Goal: Communication & Community: Connect with others

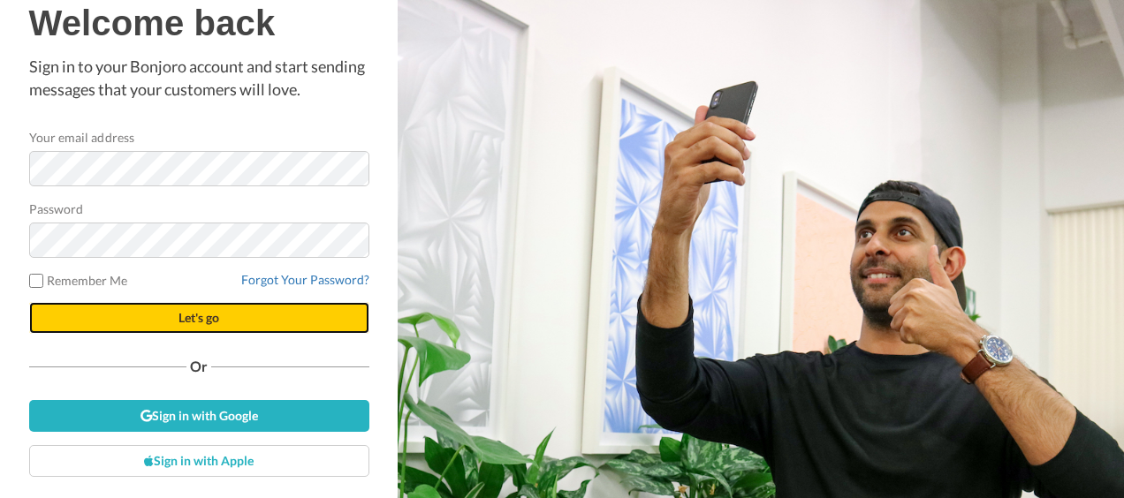
click at [203, 320] on span "Let's go" at bounding box center [198, 317] width 41 height 15
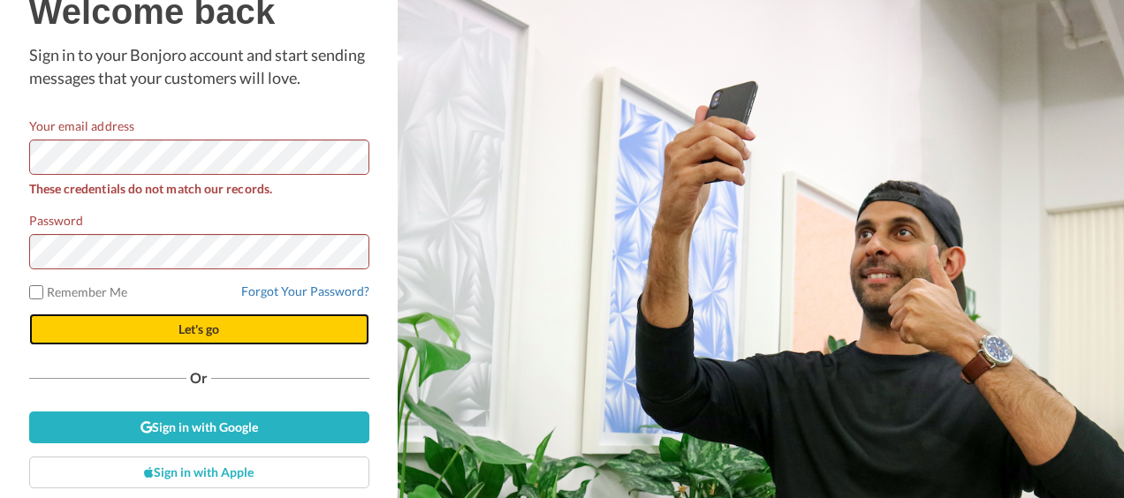
click at [195, 325] on span "Let's go" at bounding box center [198, 329] width 41 height 15
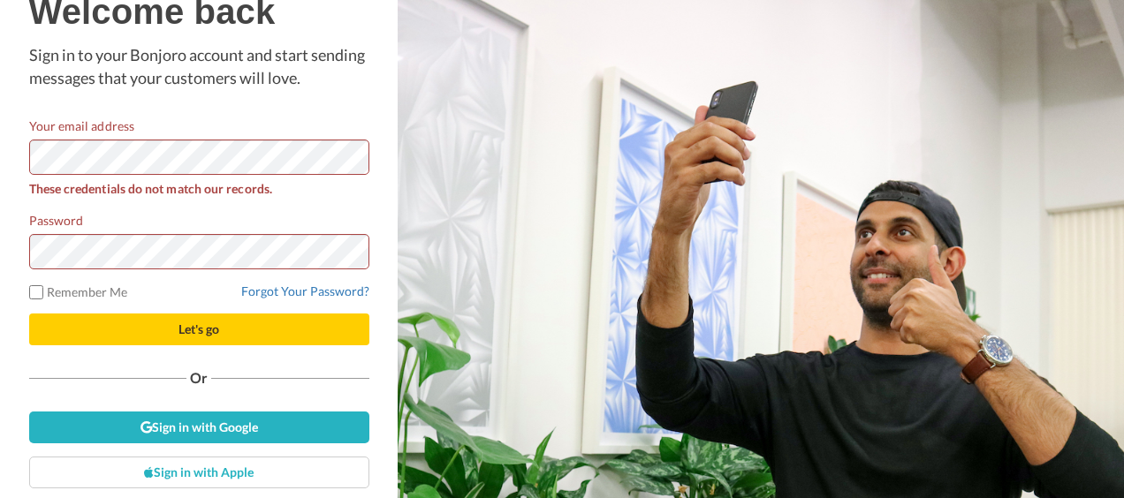
click at [25, 157] on div "Welcome back Sign in to your Bonjoro account and start sending messages that yo…" at bounding box center [199, 249] width 349 height 558
click at [0, 238] on html "Welcome back Sign in to your Bonjoro account and start sending messages that yo…" at bounding box center [562, 249] width 1124 height 498
click at [29, 314] on button "Let's go" at bounding box center [199, 330] width 340 height 32
click at [0, 156] on div "Welcome back Sign in to your Bonjoro account and start sending messages that yo…" at bounding box center [199, 249] width 398 height 498
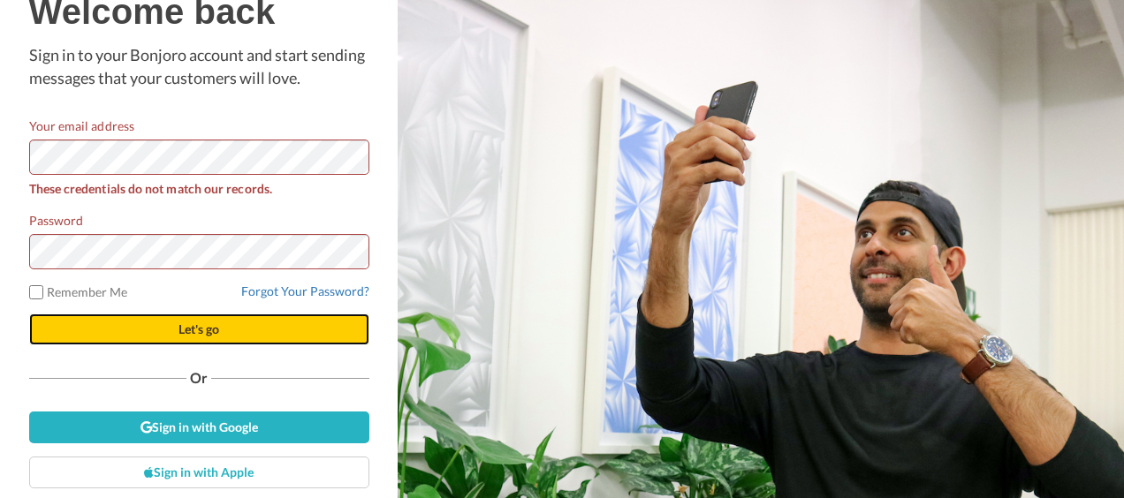
click at [281, 328] on button "Let's go" at bounding box center [199, 330] width 340 height 32
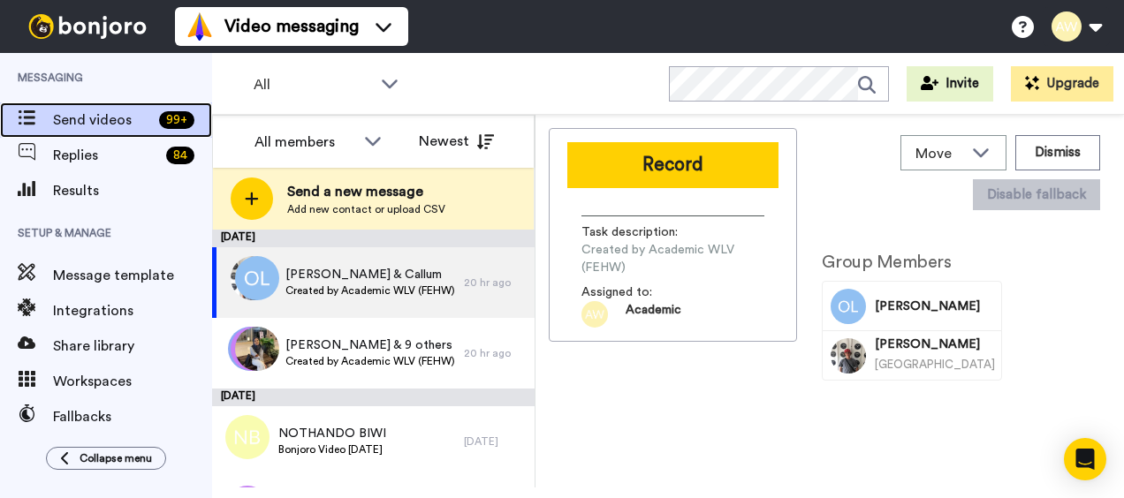
click at [87, 118] on span "Send videos" at bounding box center [102, 120] width 99 height 21
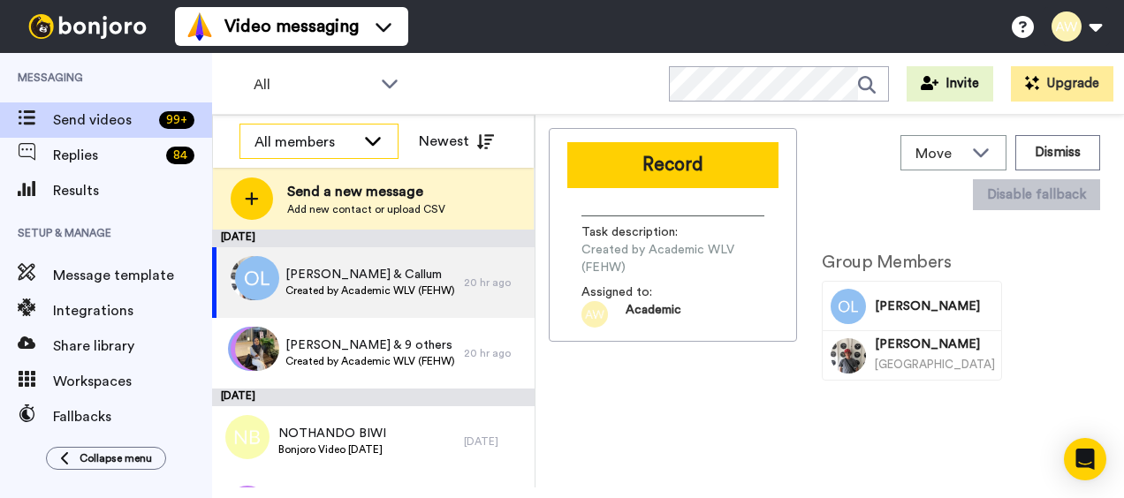
click at [359, 140] on div "All members" at bounding box center [318, 142] width 157 height 35
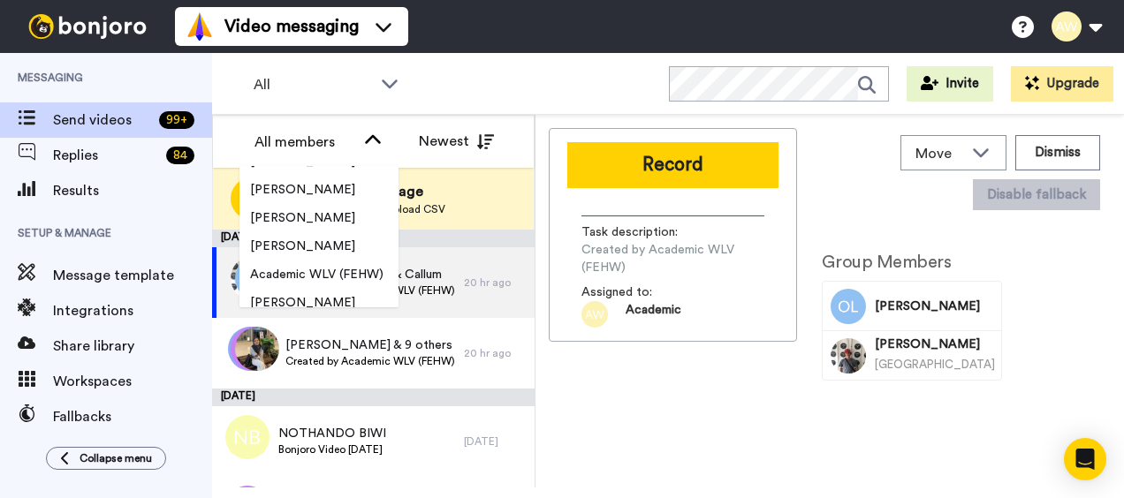
scroll to position [365, 0]
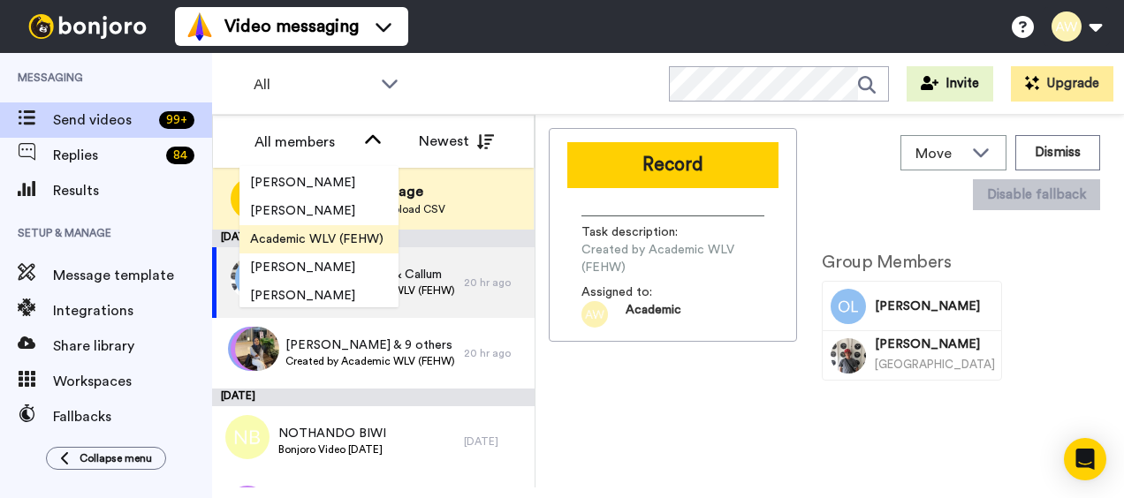
click at [375, 238] on span "Academic WLV (FEHW)" at bounding box center [316, 240] width 155 height 18
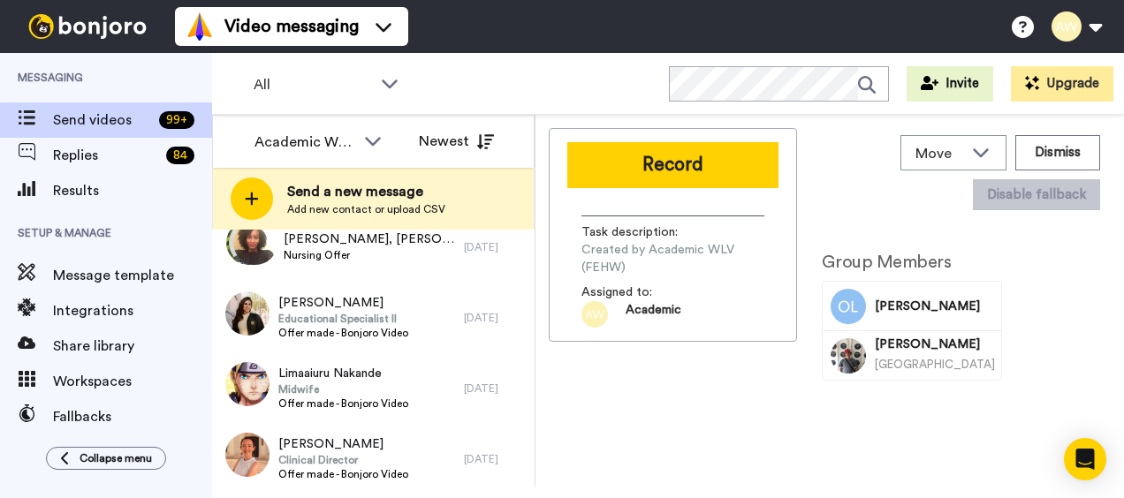
scroll to position [0, 0]
